Goal: Transaction & Acquisition: Purchase product/service

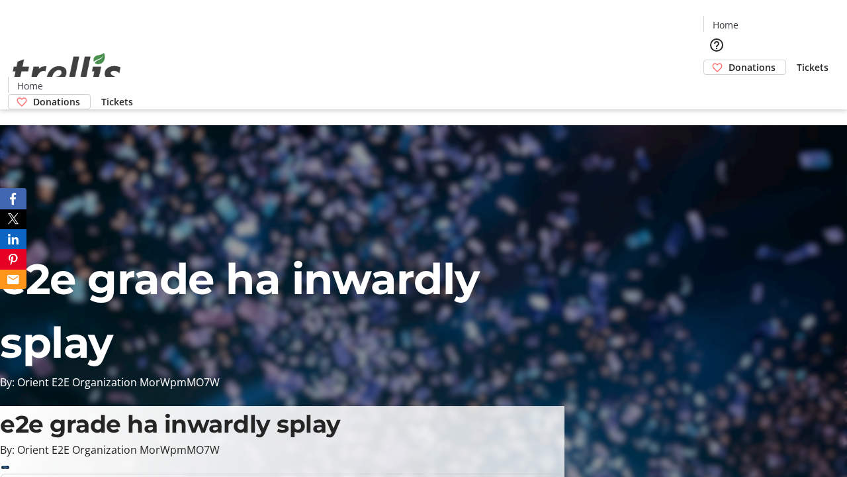
click at [729, 60] on span "Donations" at bounding box center [752, 67] width 47 height 14
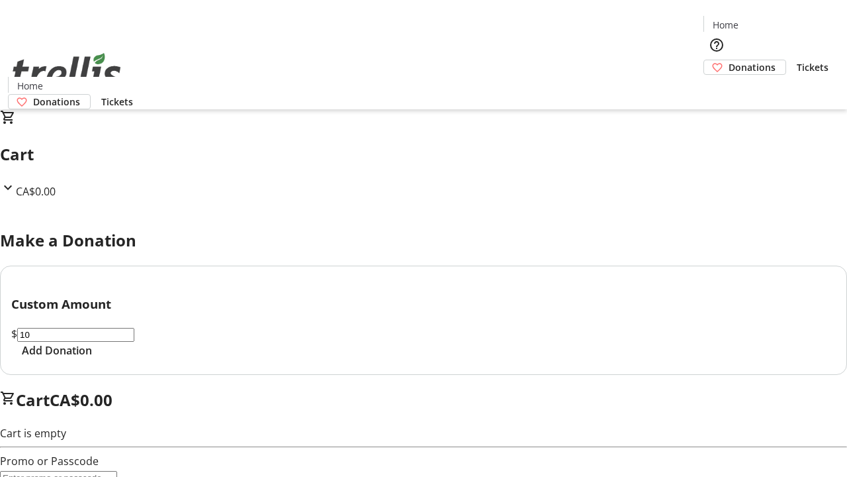
click at [92, 358] on span "Add Donation" at bounding box center [57, 350] width 70 height 16
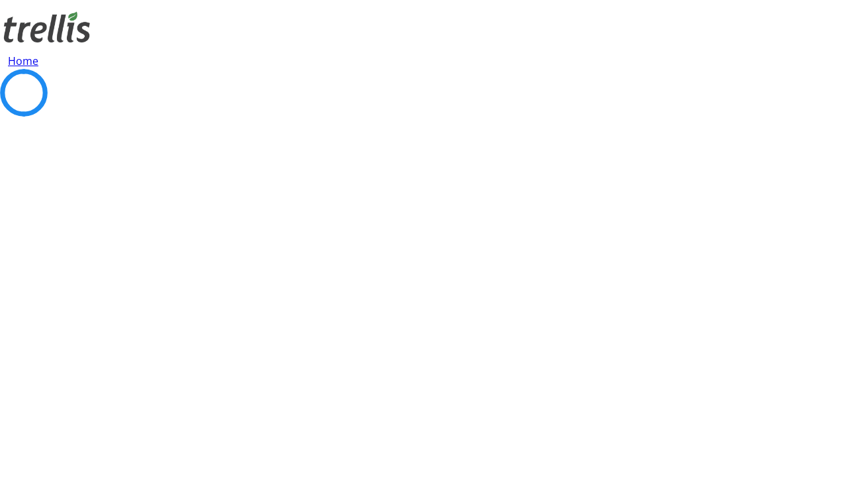
select select "CA"
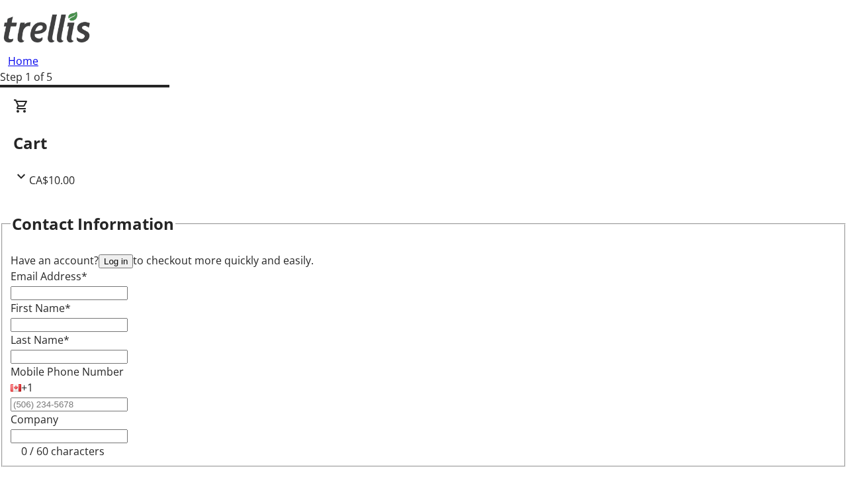
click at [133, 254] on button "Log in" at bounding box center [116, 261] width 34 height 14
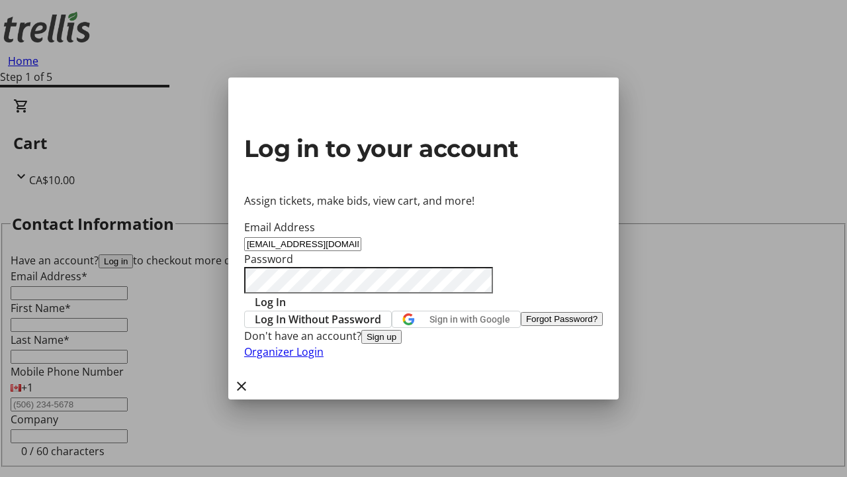
click at [286, 294] on span "Log In" at bounding box center [270, 302] width 31 height 16
